Goal: Information Seeking & Learning: Learn about a topic

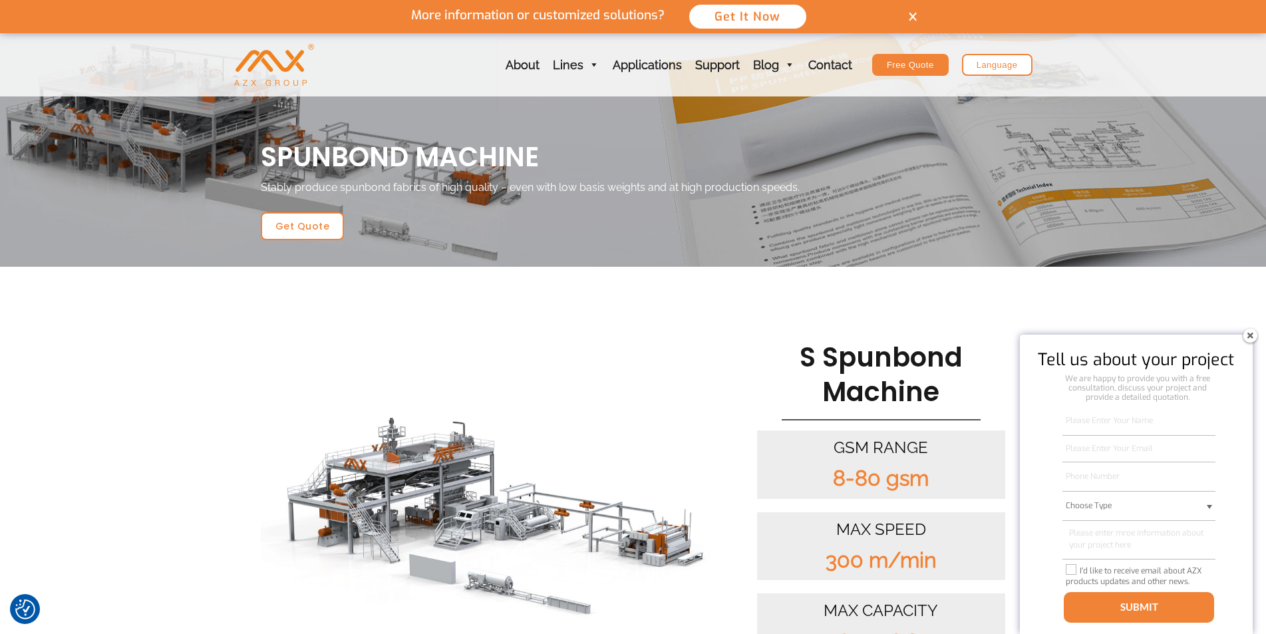
click at [1253, 337] on img at bounding box center [1249, 335] width 21 height 21
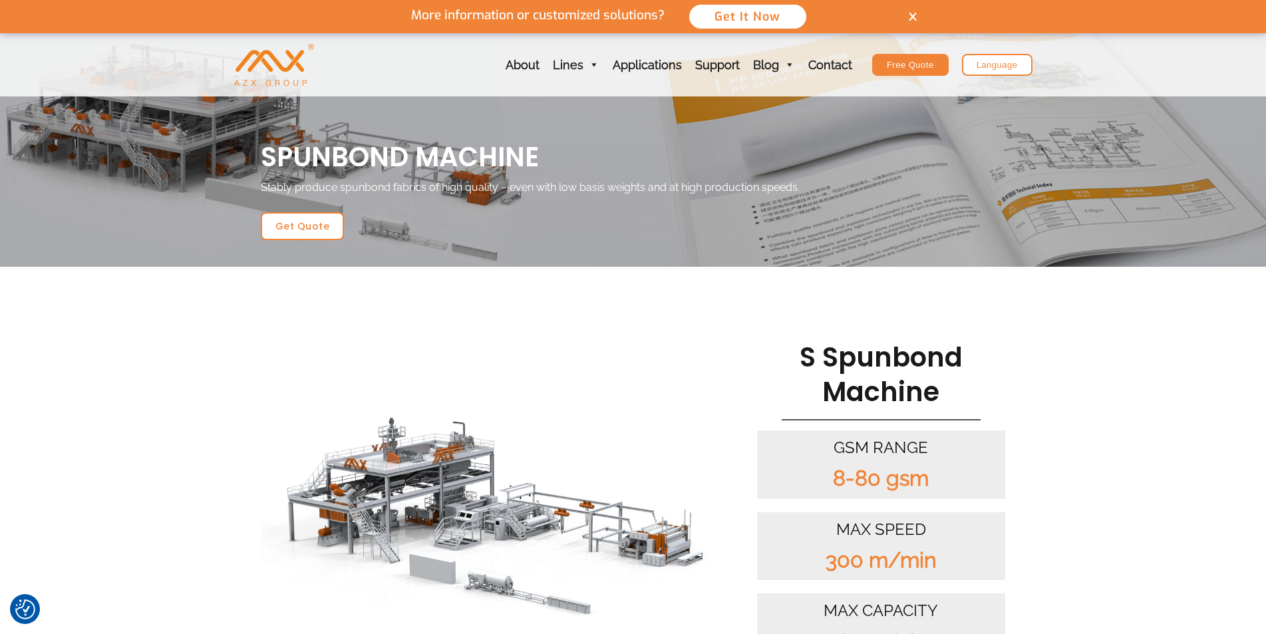
click at [914, 11] on div "More information or customized solutions? Get It Now" at bounding box center [633, 16] width 632 height 33
click at [913, 19] on img at bounding box center [913, 16] width 8 height 9
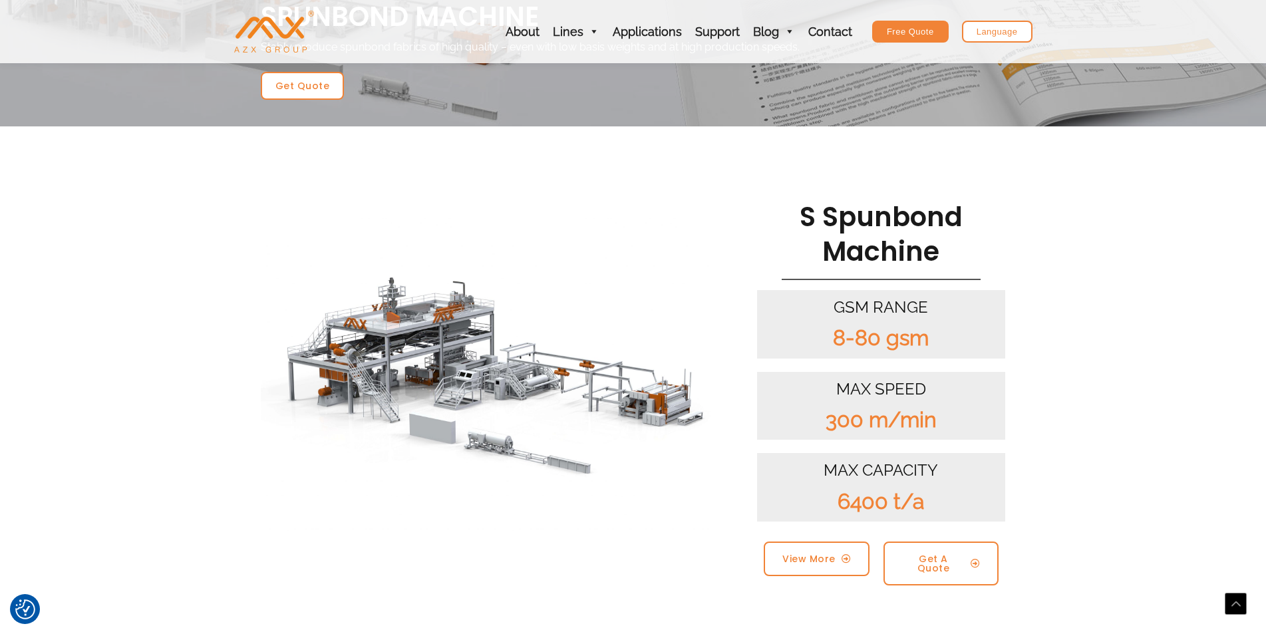
scroll to position [266, 0]
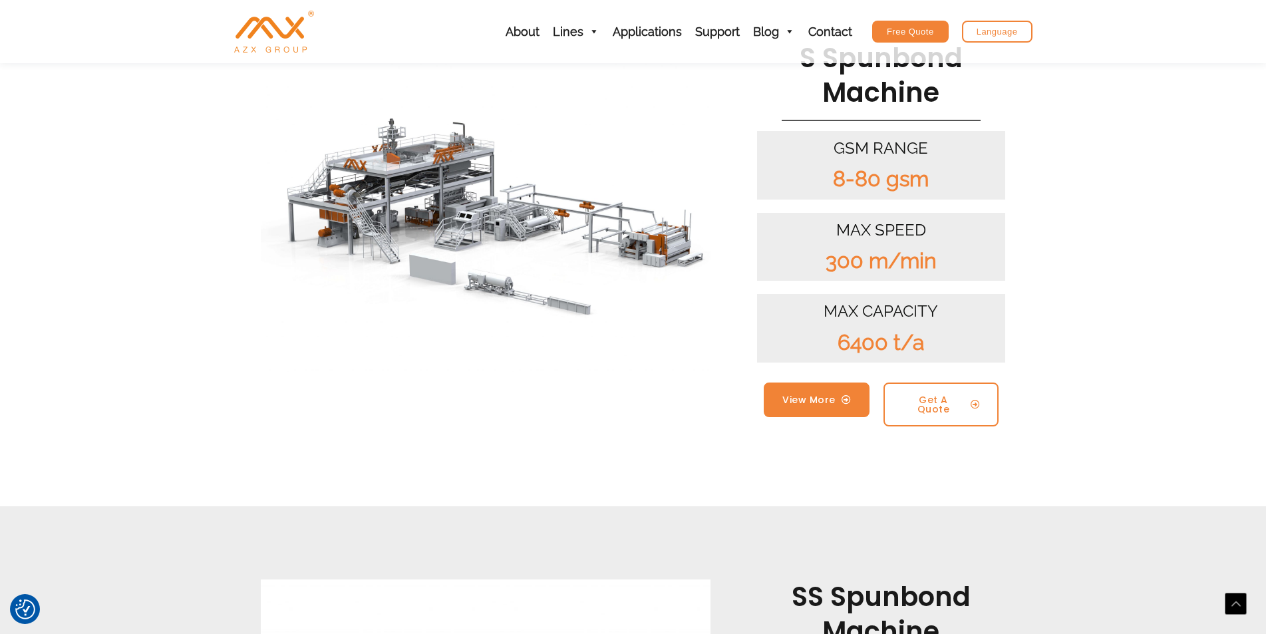
click at [809, 401] on span "View More" at bounding box center [808, 399] width 53 height 9
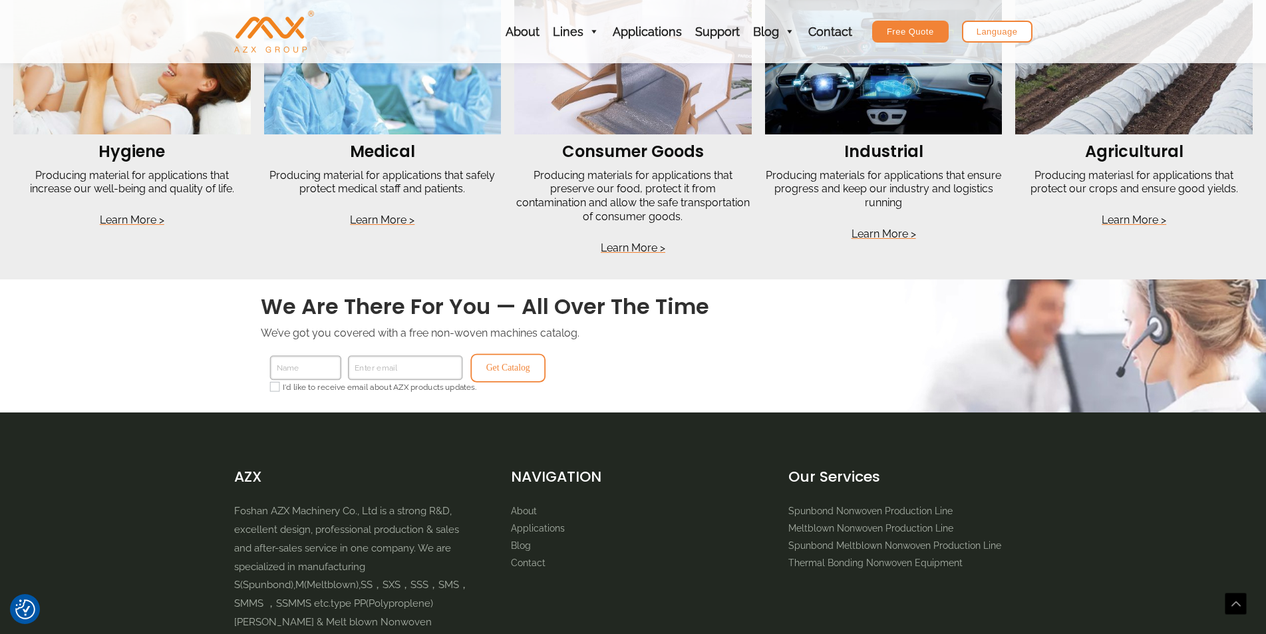
scroll to position [3053, 0]
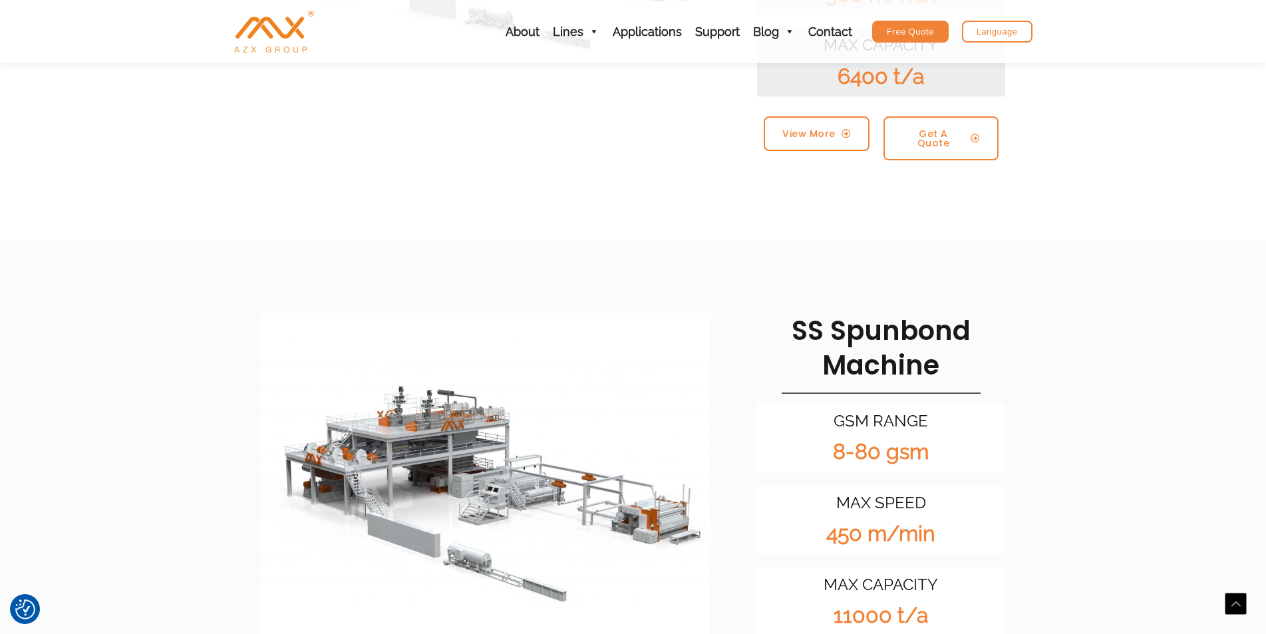
scroll to position [931, 0]
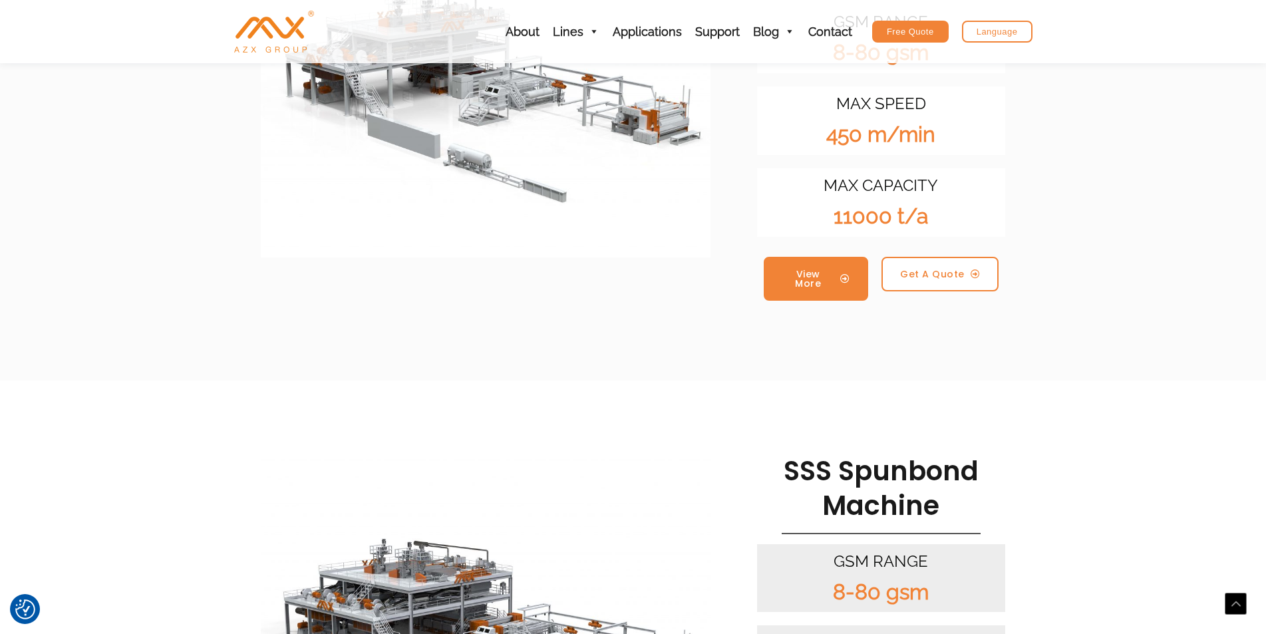
click at [825, 271] on link "View More" at bounding box center [816, 279] width 105 height 44
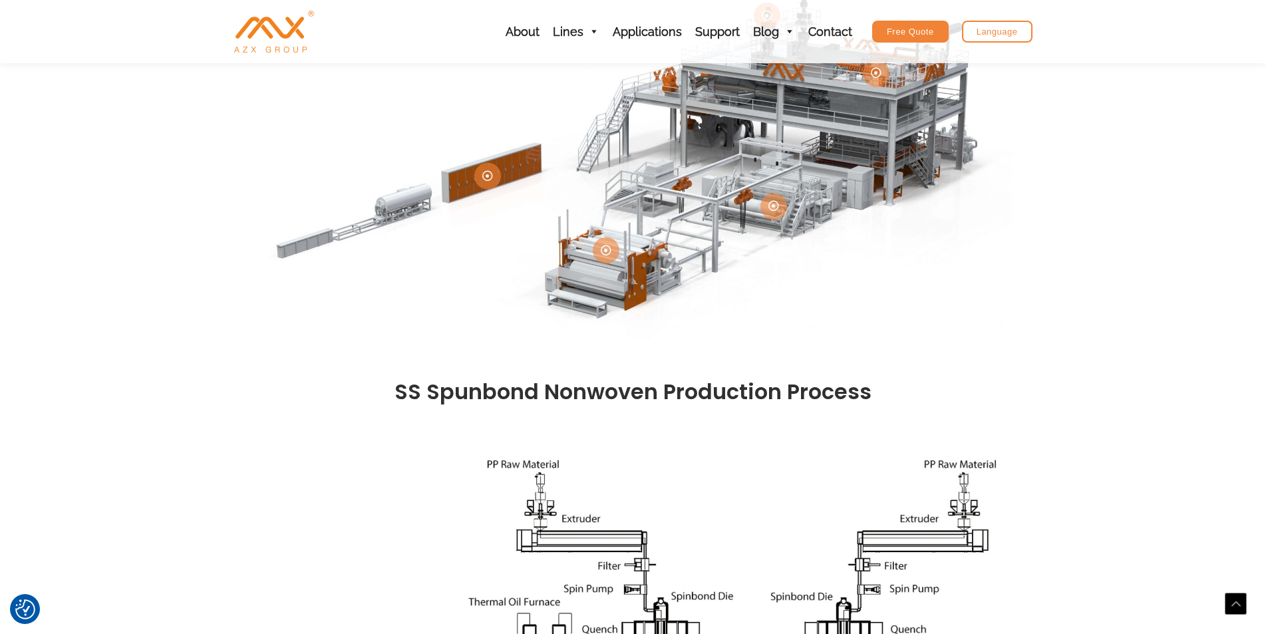
scroll to position [599, 0]
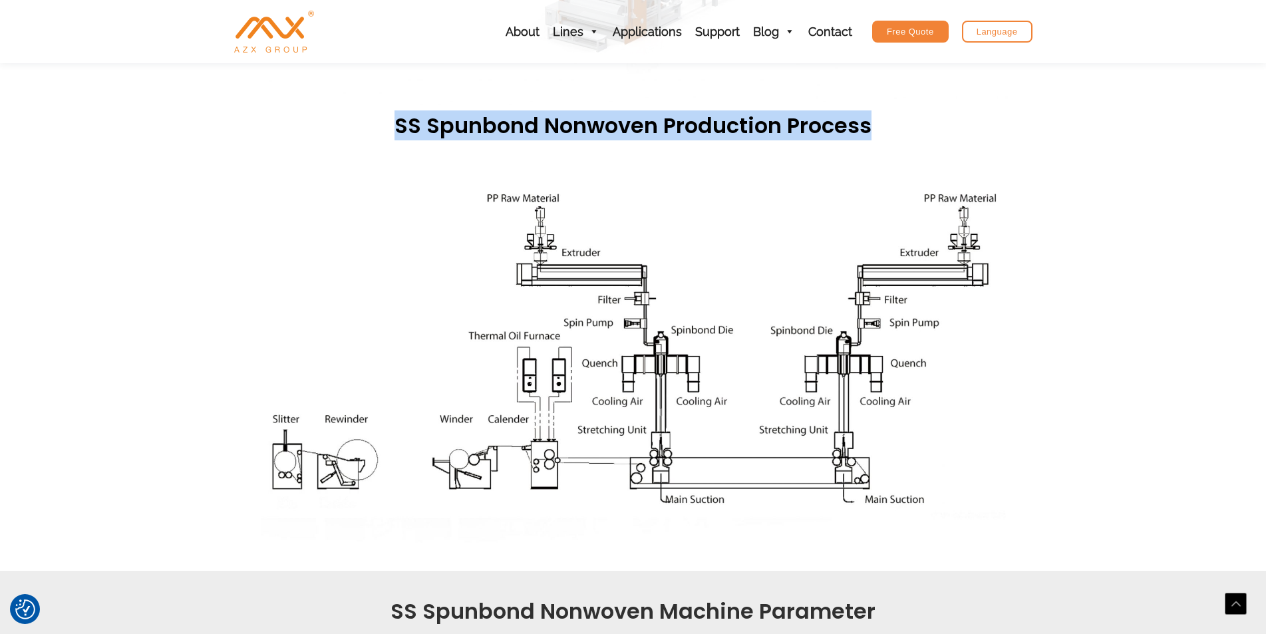
drag, startPoint x: 399, startPoint y: 124, endPoint x: 875, endPoint y: 123, distance: 475.6
click at [875, 123] on h2 "SS Spunbond Nonwoven production process" at bounding box center [633, 126] width 745 height 28
